Goal: Task Accomplishment & Management: Use online tool/utility

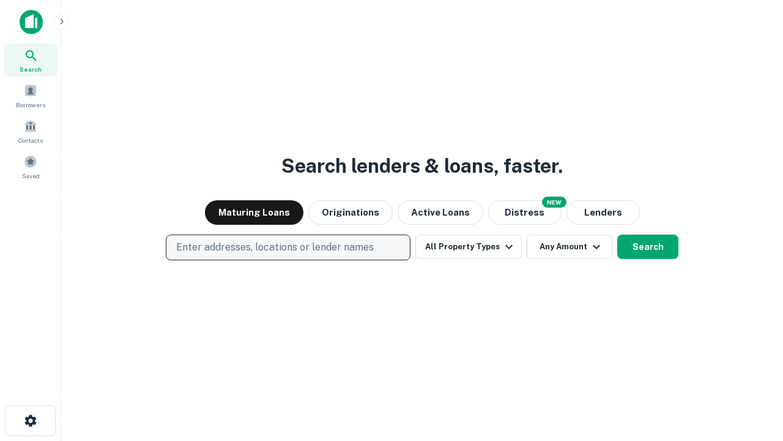
click at [288, 247] on p "Enter addresses, locations or lender names" at bounding box center [275, 247] width 198 height 15
type input "**********"
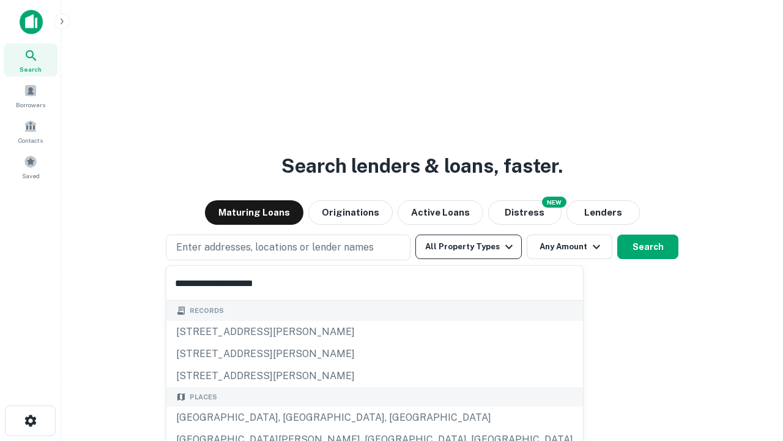
click at [293, 417] on div "[GEOGRAPHIC_DATA], [GEOGRAPHIC_DATA], [GEOGRAPHIC_DATA]" at bounding box center [374, 417] width 417 height 22
click at [469, 247] on button "All Property Types" at bounding box center [469, 246] width 106 height 24
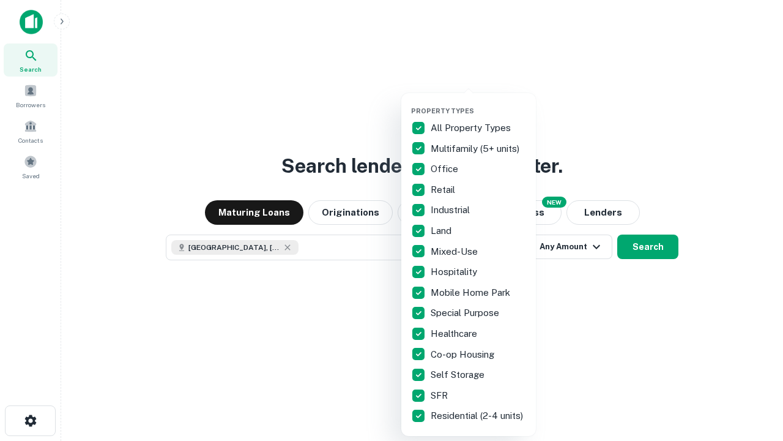
click at [479, 103] on button "button" at bounding box center [478, 103] width 135 height 1
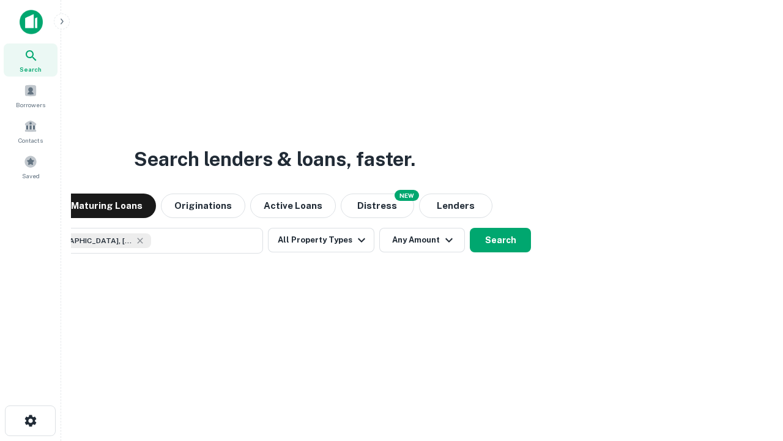
scroll to position [20, 0]
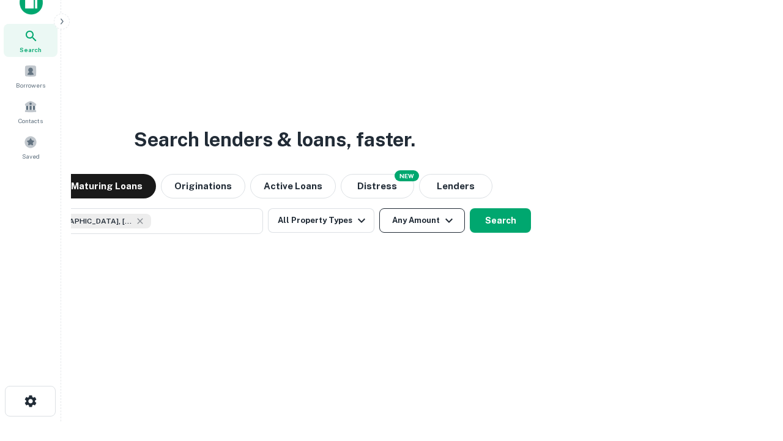
click at [379, 208] on button "Any Amount" at bounding box center [422, 220] width 86 height 24
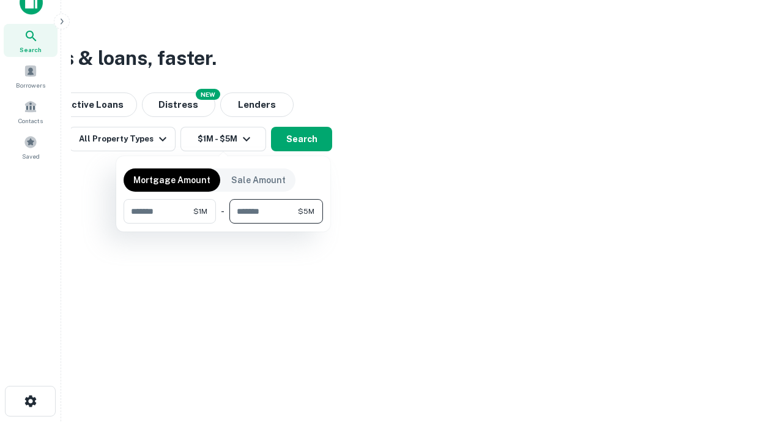
type input "*******"
click at [223, 223] on button "button" at bounding box center [223, 223] width 199 height 1
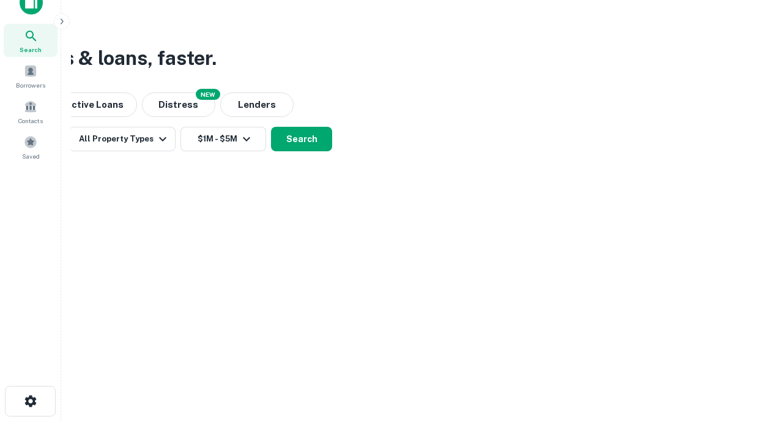
scroll to position [7, 226]
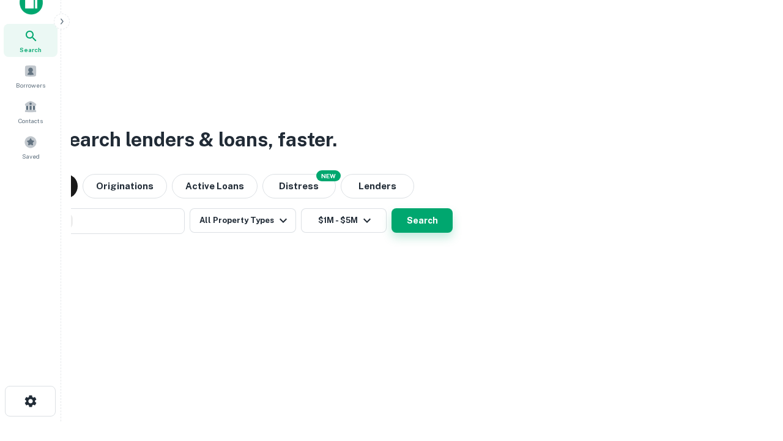
click at [392, 208] on button "Search" at bounding box center [422, 220] width 61 height 24
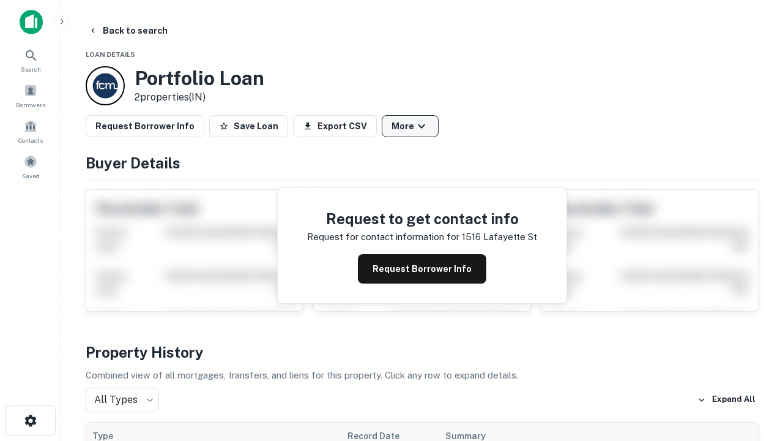
click at [410, 126] on button "More" at bounding box center [410, 126] width 57 height 22
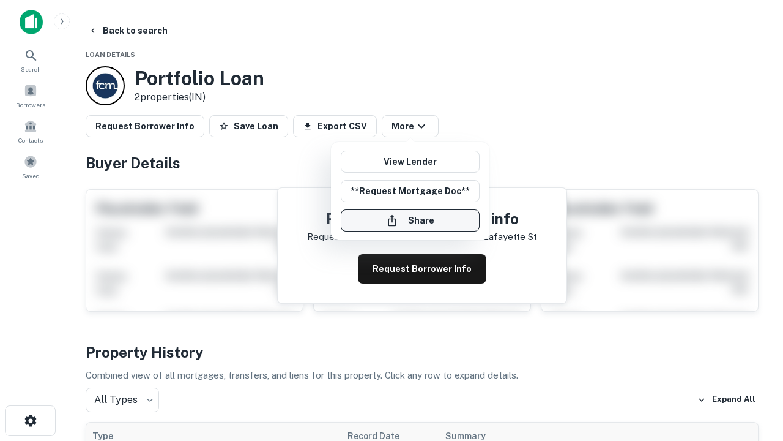
click at [410, 220] on button "Share" at bounding box center [410, 220] width 139 height 22
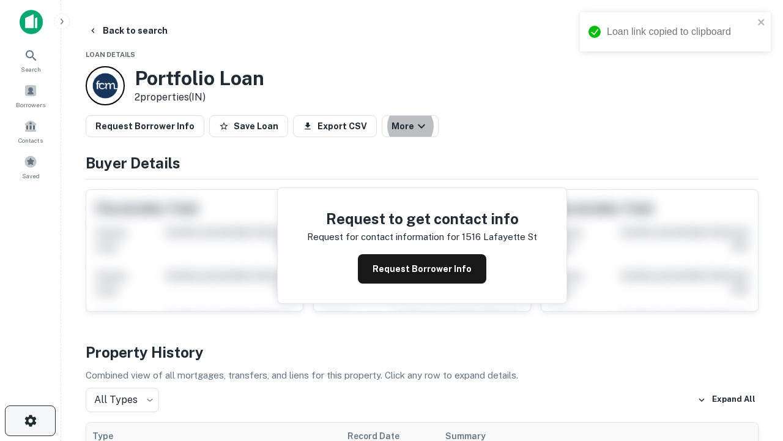
click at [30, 420] on icon "button" at bounding box center [30, 420] width 15 height 15
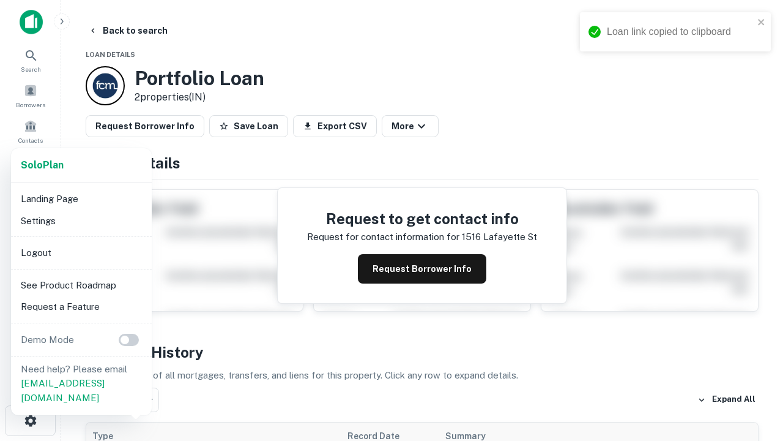
click at [81, 252] on li "Logout" at bounding box center [81, 253] width 131 height 22
